Goal: Transaction & Acquisition: Download file/media

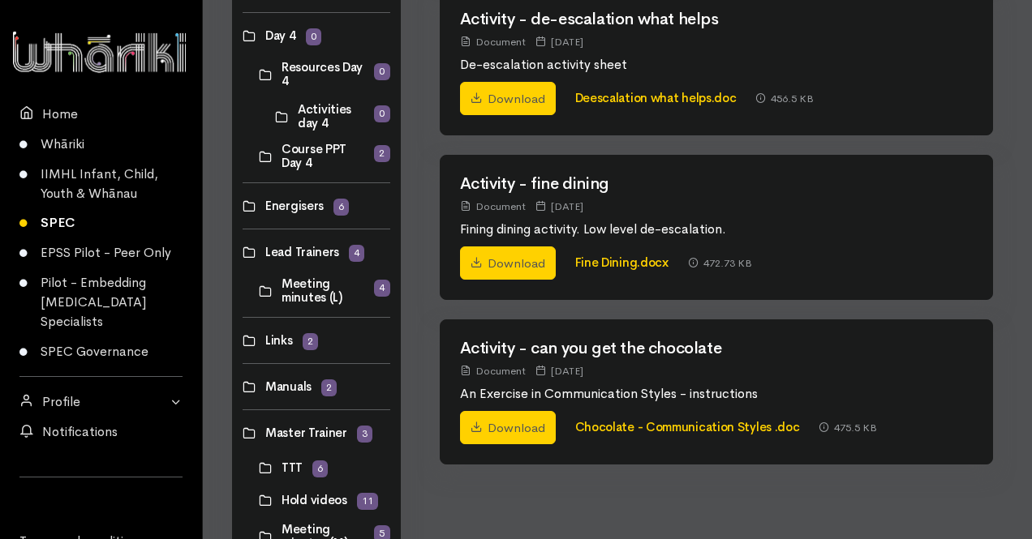
scroll to position [922, 0]
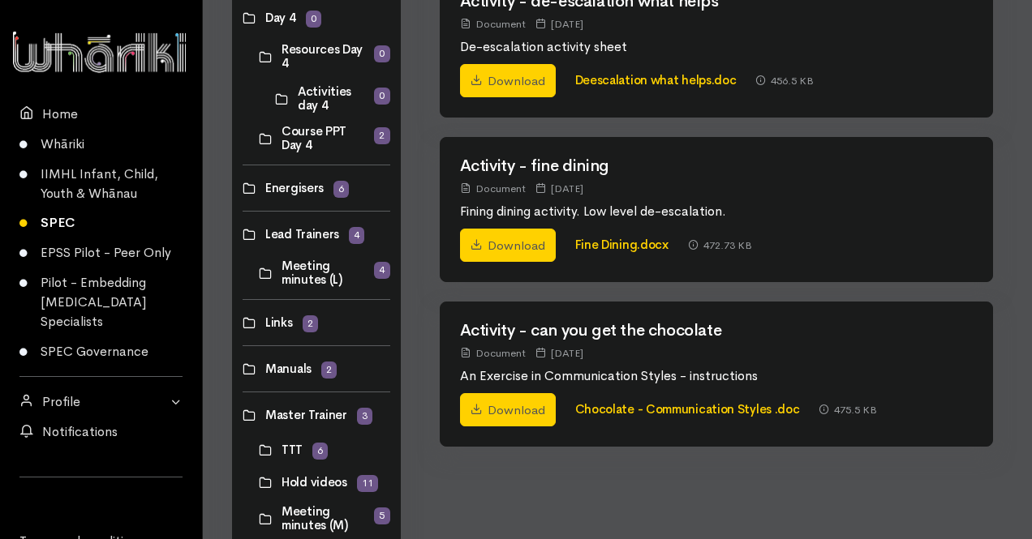
click at [243, 234] on link at bounding box center [243, 234] width 0 height 0
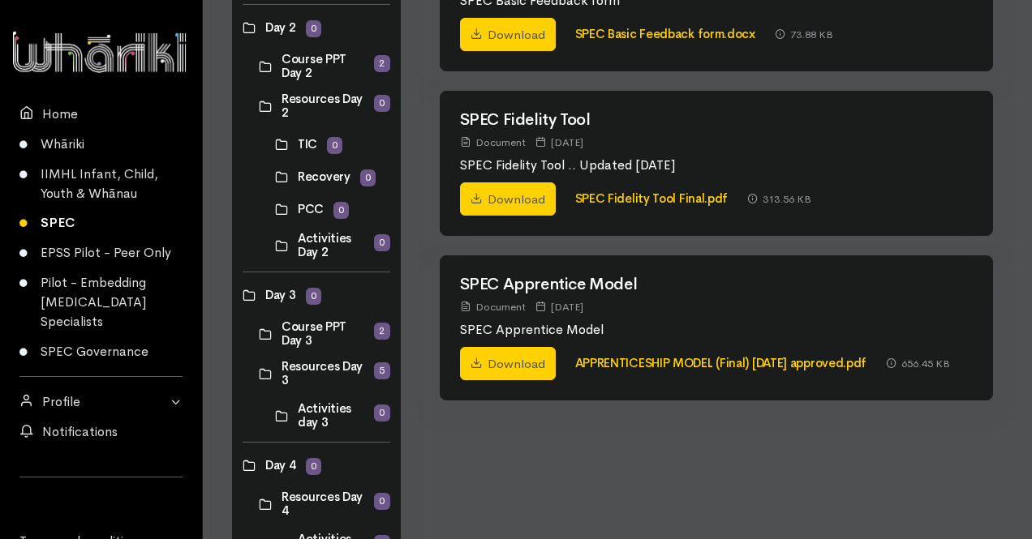
scroll to position [475, 0]
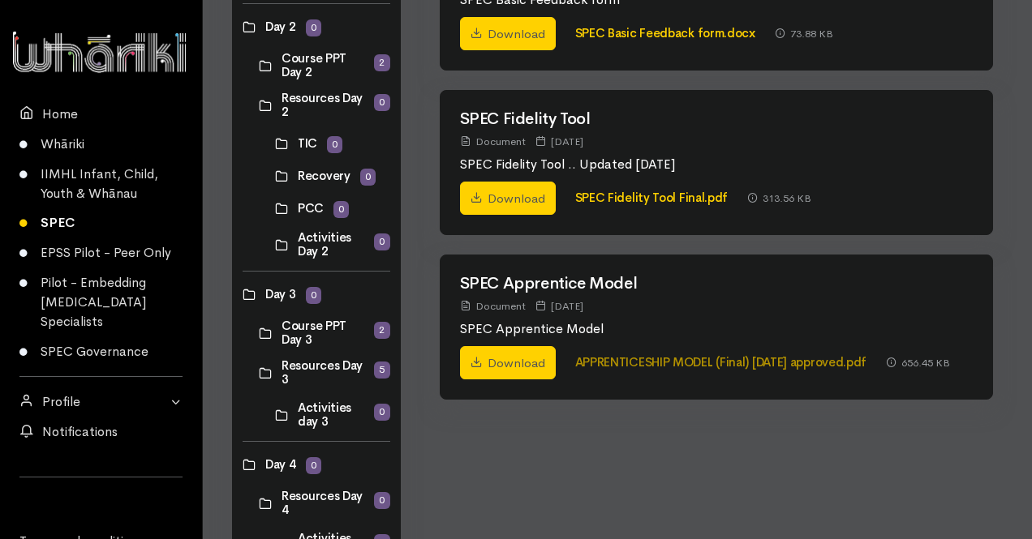
click at [603, 363] on link "APPRENTICESHIP MODEL (Final) [DATE] approved.pdf" at bounding box center [721, 361] width 292 height 15
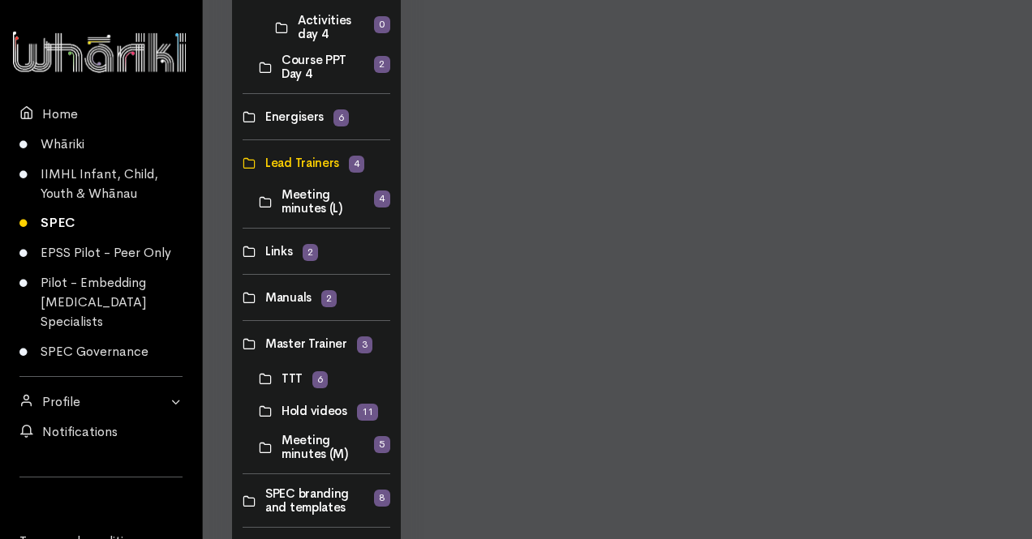
scroll to position [998, 0]
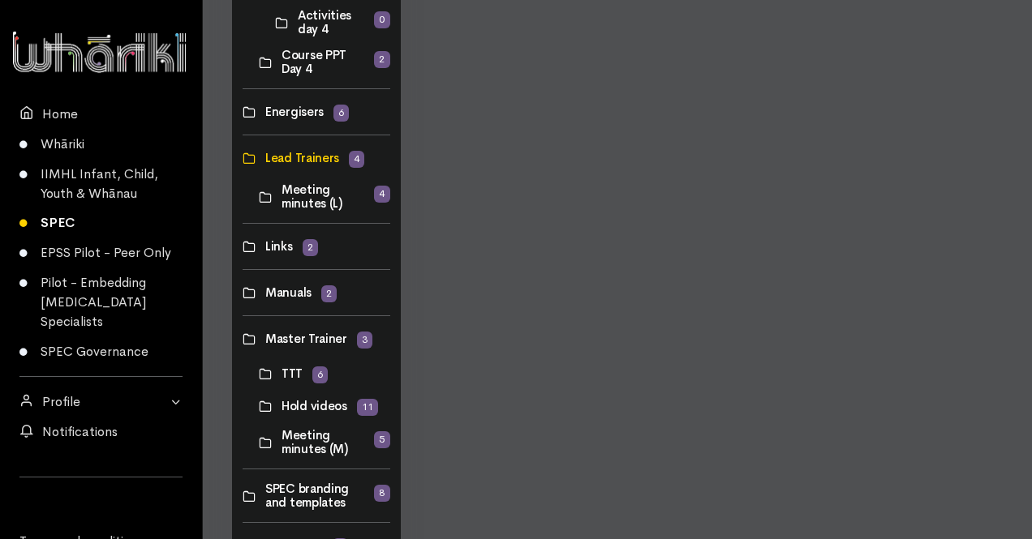
click at [243, 247] on link at bounding box center [243, 247] width 0 height 0
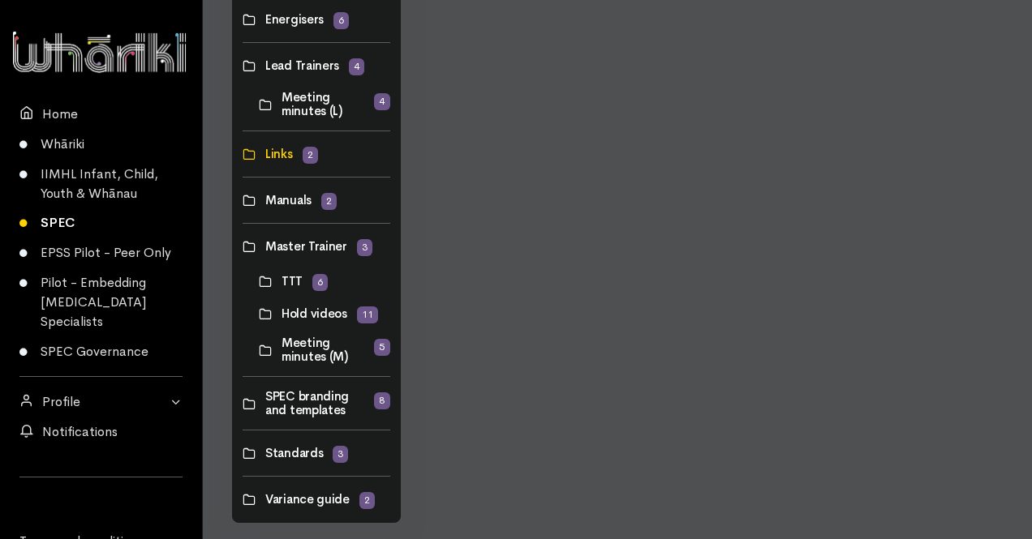
scroll to position [1110, 0]
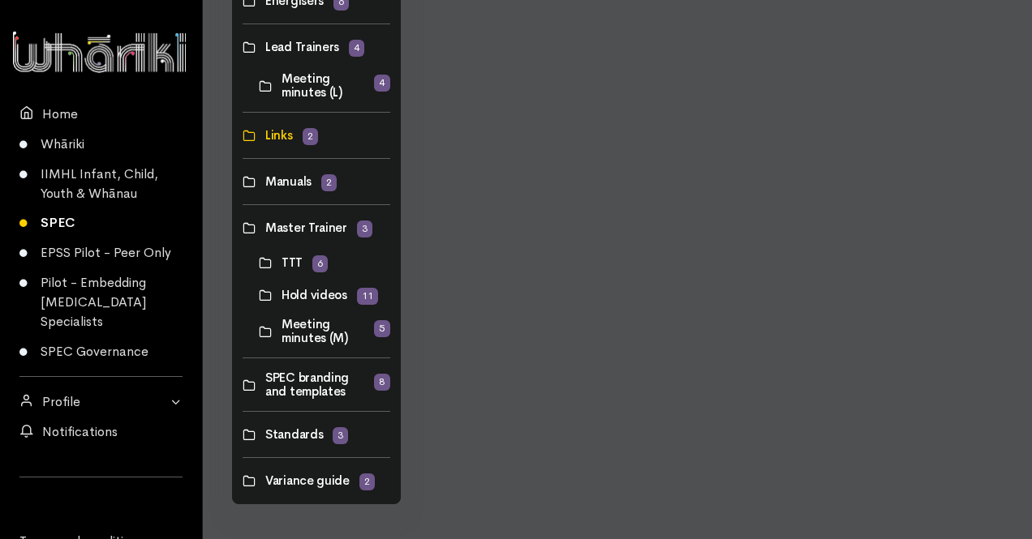
click at [259, 263] on link at bounding box center [259, 263] width 0 height 0
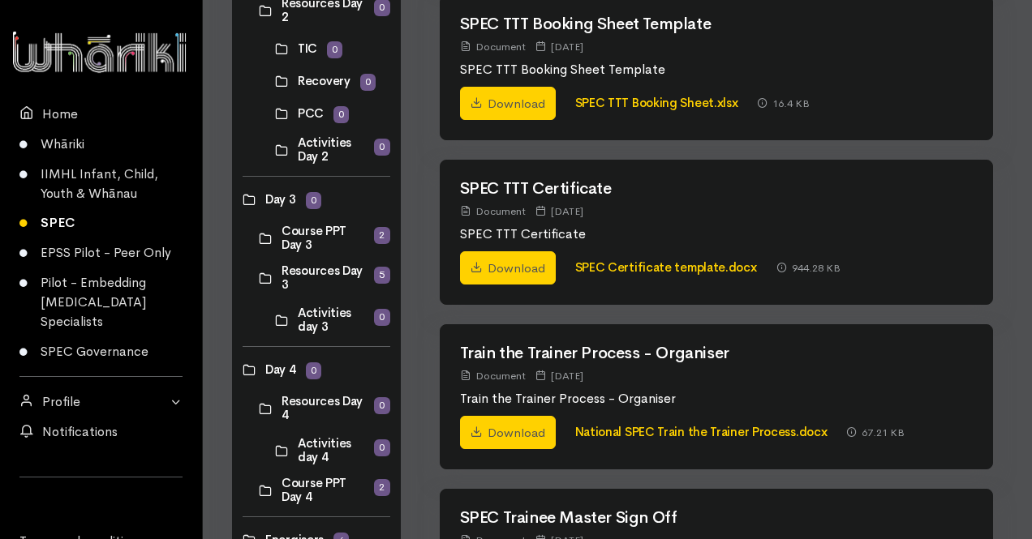
scroll to position [694, 0]
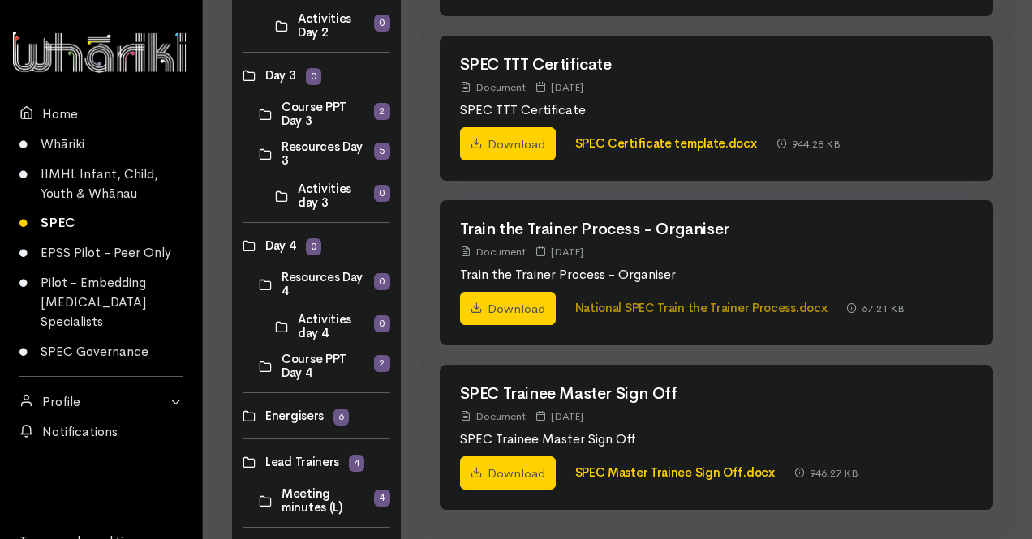
click at [691, 303] on link "National SPEC Train the Trainer Process.docx" at bounding box center [701, 307] width 252 height 15
click at [417, 285] on div "Day 1 0 Resources Day 1 1 Activities Day 1 0" at bounding box center [321, 241] width 198 height 1398
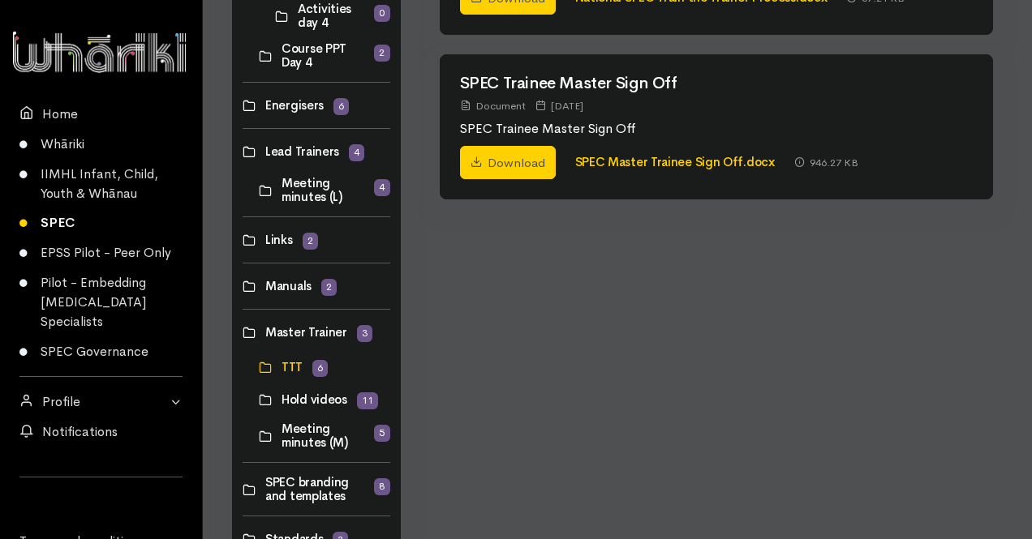
scroll to position [1009, 0]
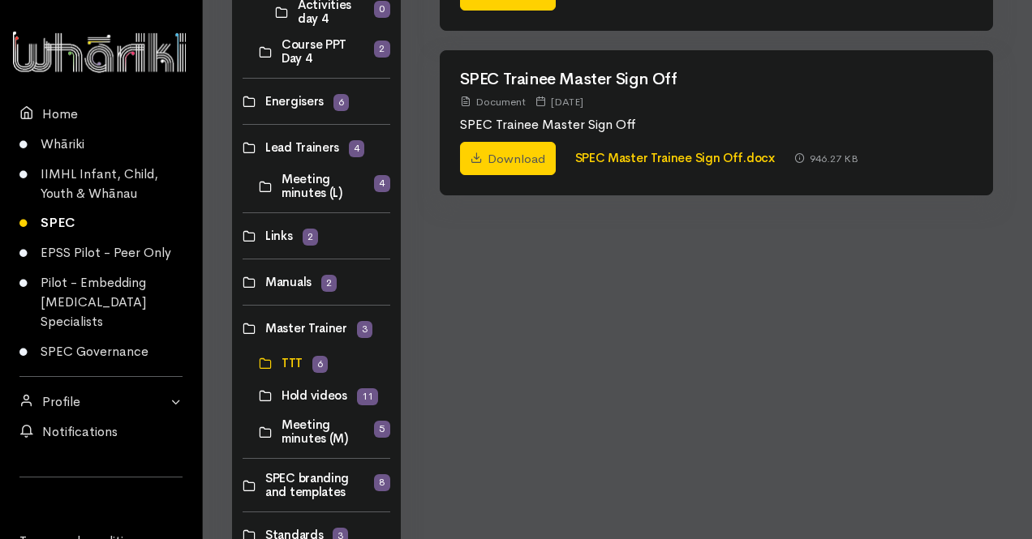
click at [259, 396] on link at bounding box center [259, 396] width 0 height 0
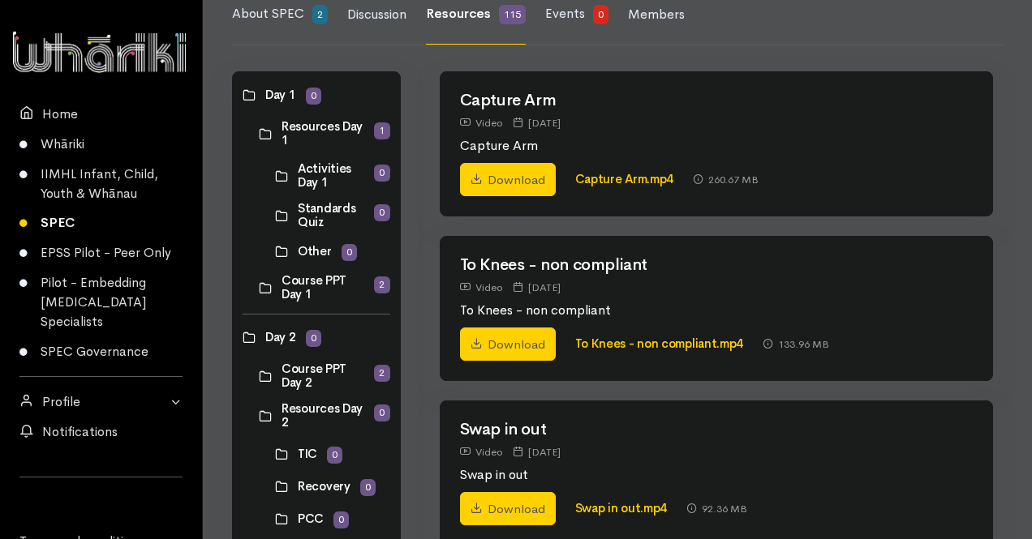
scroll to position [72, 0]
